Goal: Information Seeking & Learning: Learn about a topic

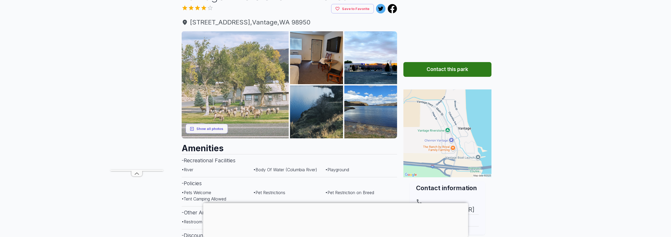
scroll to position [53, 0]
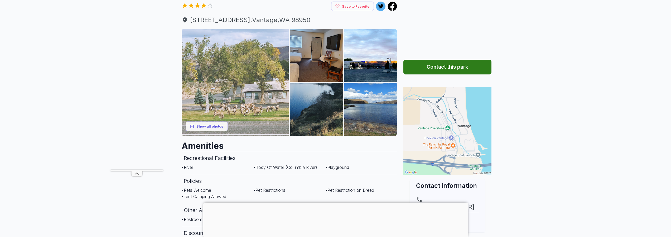
click at [237, 114] on img at bounding box center [235, 82] width 107 height 107
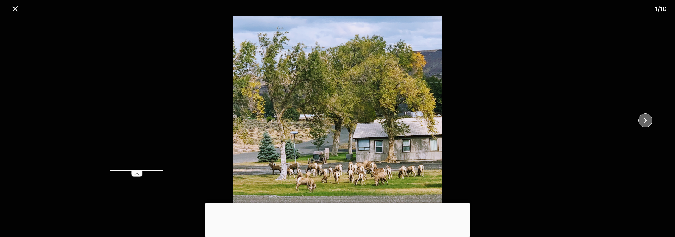
click at [641, 121] on icon "close" at bounding box center [644, 120] width 9 height 9
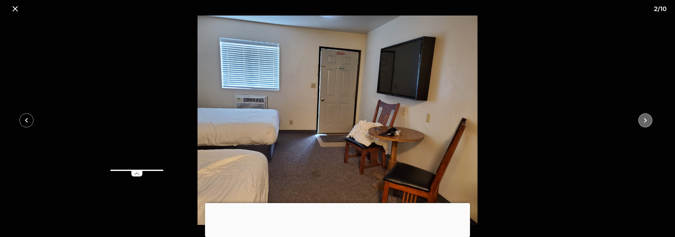
click at [641, 120] on icon "close" at bounding box center [644, 120] width 9 height 9
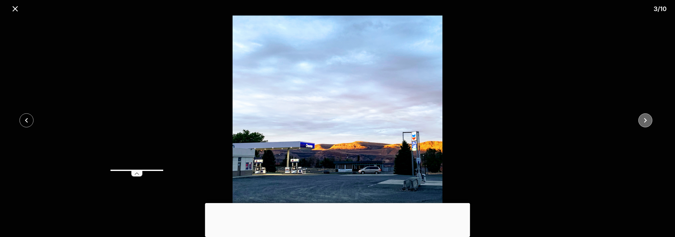
click at [641, 120] on icon "close" at bounding box center [644, 120] width 9 height 9
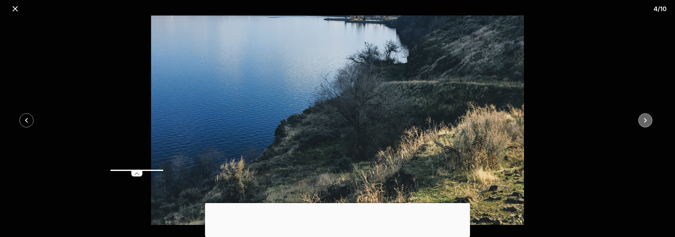
click at [641, 120] on icon "close" at bounding box center [644, 120] width 9 height 9
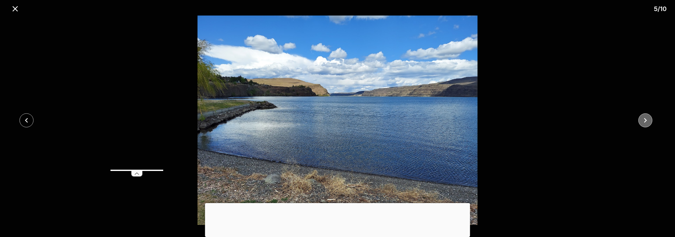
click at [641, 120] on icon "close" at bounding box center [644, 120] width 9 height 9
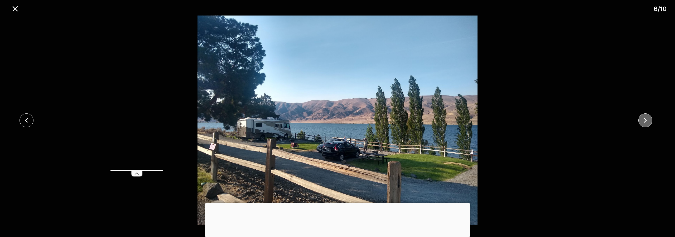
click at [641, 120] on icon "close" at bounding box center [644, 120] width 9 height 9
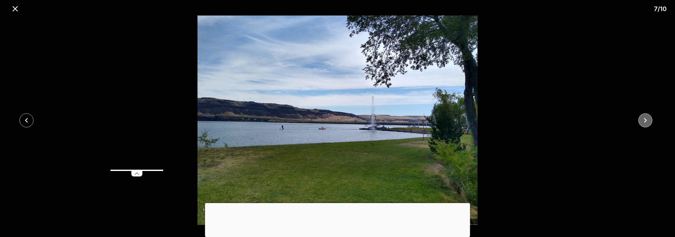
click at [641, 120] on icon "close" at bounding box center [644, 120] width 9 height 9
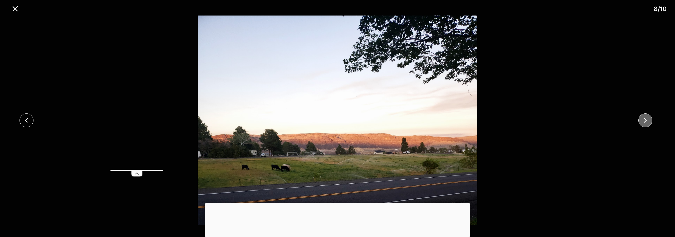
click at [641, 120] on icon "close" at bounding box center [644, 120] width 9 height 9
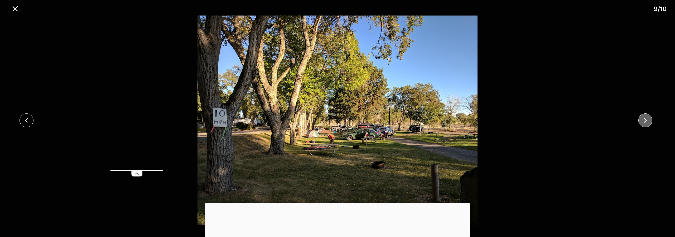
click at [641, 121] on icon "close" at bounding box center [644, 120] width 9 height 9
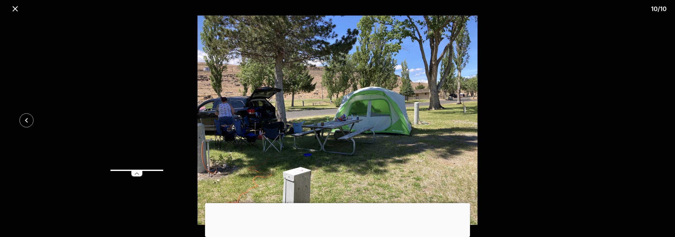
click at [641, 121] on div at bounding box center [337, 121] width 675 height 210
click at [12, 4] on icon "close" at bounding box center [15, 8] width 9 height 9
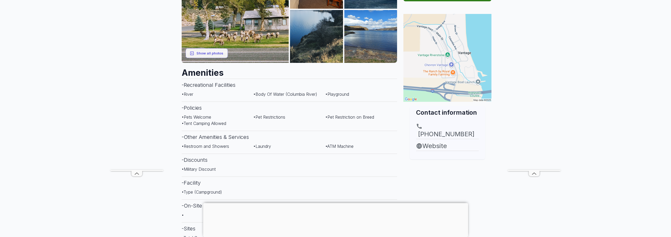
scroll to position [0, 0]
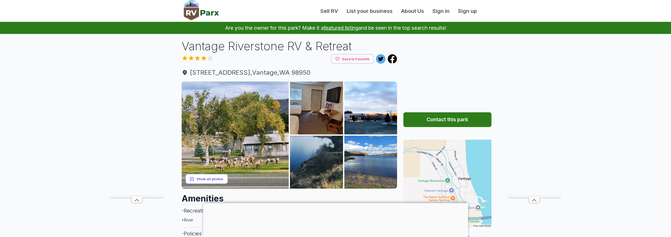
click at [205, 179] on button "Show all photos" at bounding box center [207, 179] width 42 height 10
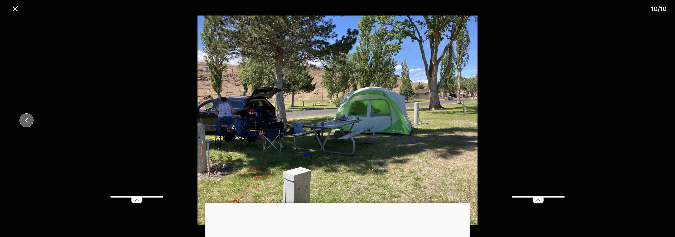
click at [28, 123] on icon "close" at bounding box center [26, 120] width 9 height 9
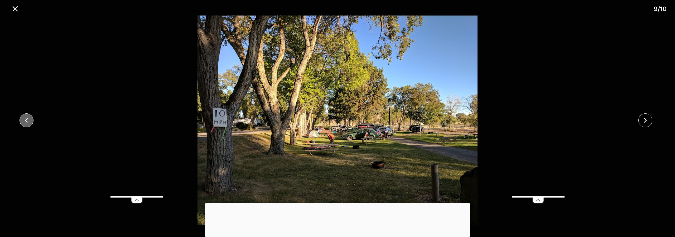
click at [28, 123] on icon "close" at bounding box center [26, 120] width 9 height 9
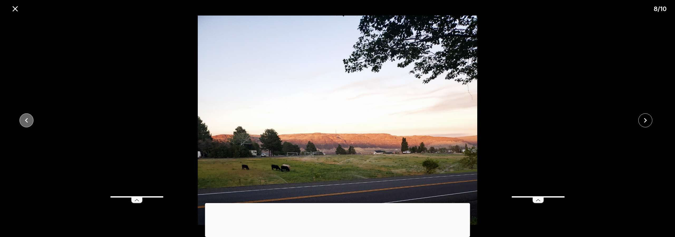
click at [28, 123] on icon "close" at bounding box center [26, 120] width 9 height 9
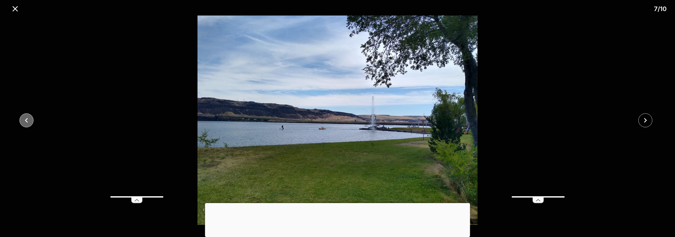
click at [28, 123] on icon "close" at bounding box center [26, 120] width 9 height 9
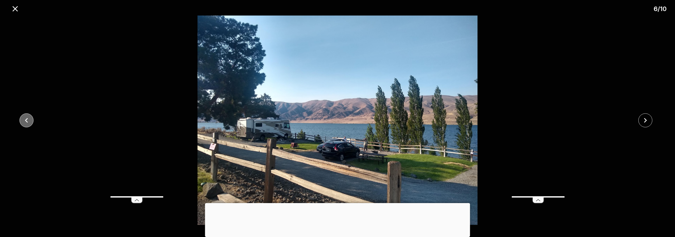
click at [28, 123] on icon "close" at bounding box center [26, 120] width 9 height 9
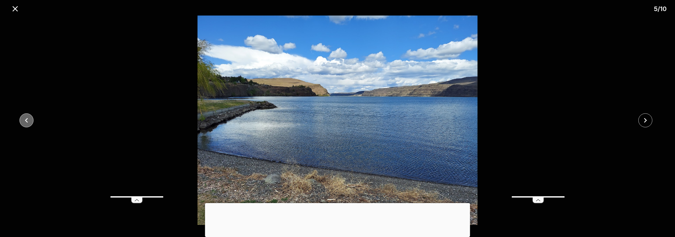
click at [28, 123] on icon "close" at bounding box center [26, 120] width 9 height 9
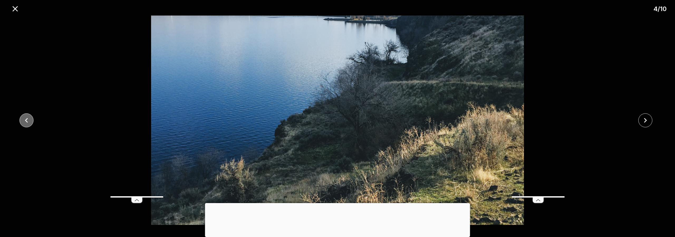
click at [28, 123] on icon "close" at bounding box center [26, 120] width 9 height 9
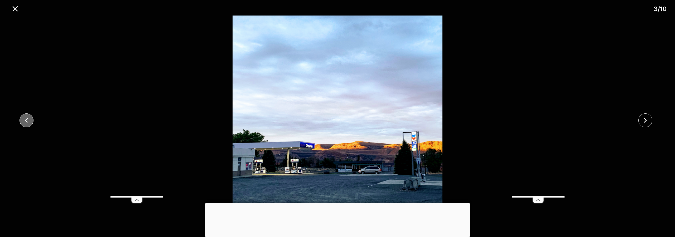
click at [28, 123] on icon "close" at bounding box center [26, 120] width 9 height 9
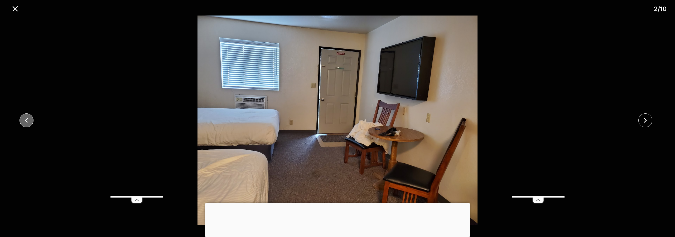
click at [28, 123] on icon "close" at bounding box center [26, 120] width 9 height 9
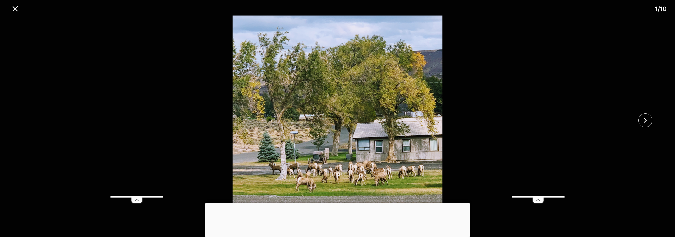
click at [29, 123] on div at bounding box center [337, 121] width 675 height 210
click at [15, 11] on icon "close" at bounding box center [15, 8] width 9 height 9
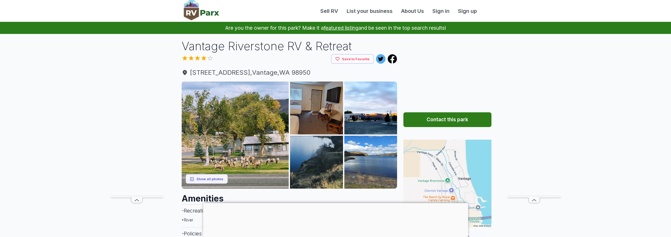
scroll to position [184, 0]
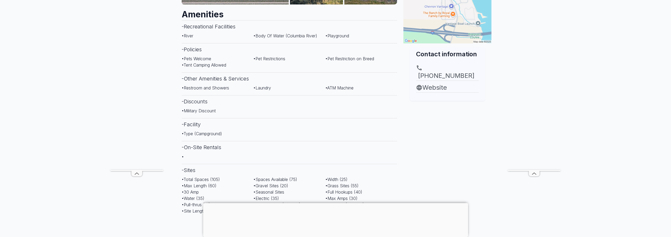
drag, startPoint x: 30, startPoint y: 121, endPoint x: 22, endPoint y: 143, distance: 23.3
